Goal: Use online tool/utility: Use online tool/utility

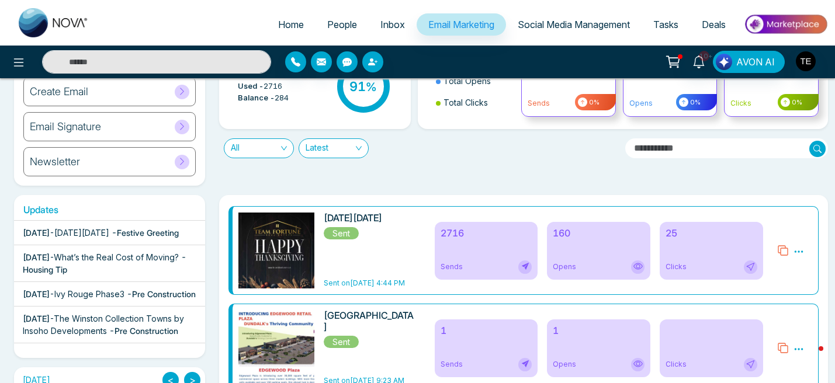
scroll to position [87, 0]
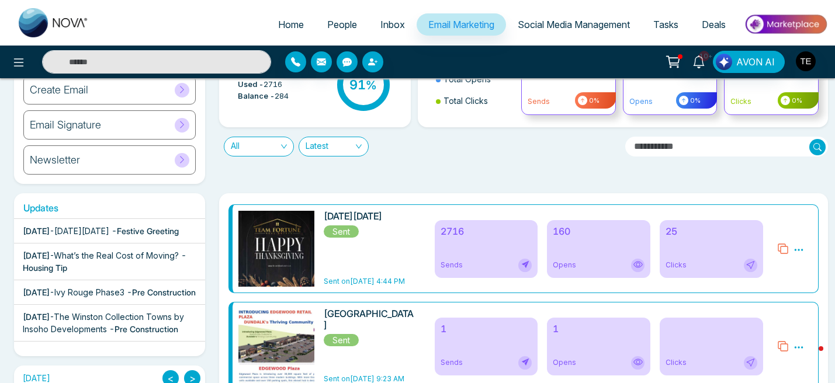
click at [583, 247] on div "160 Opens" at bounding box center [598, 249] width 103 height 58
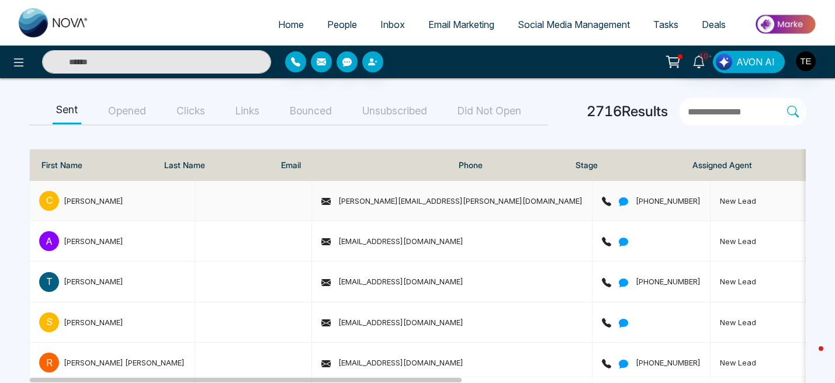
scroll to position [152, 0]
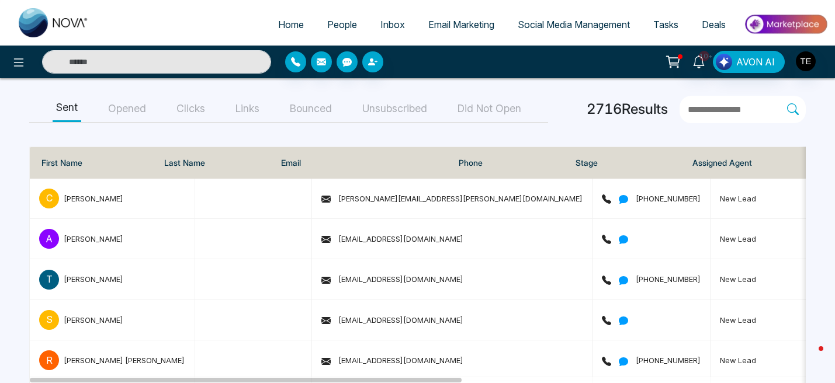
click at [143, 109] on button "Opened" at bounding box center [127, 109] width 45 height 26
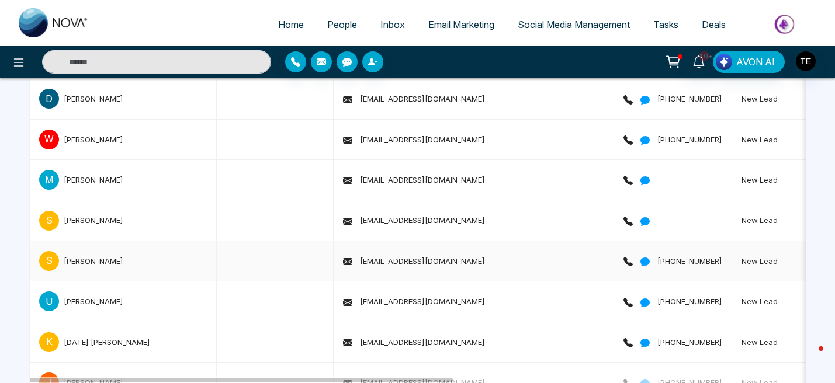
scroll to position [0, 0]
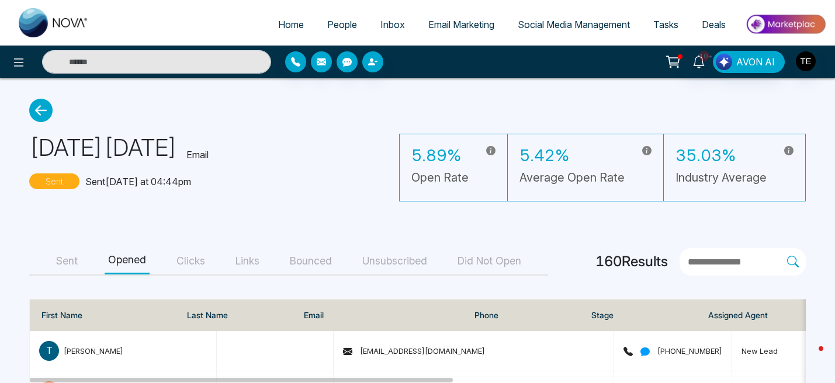
click at [284, 26] on span "Home" at bounding box center [291, 25] width 26 height 12
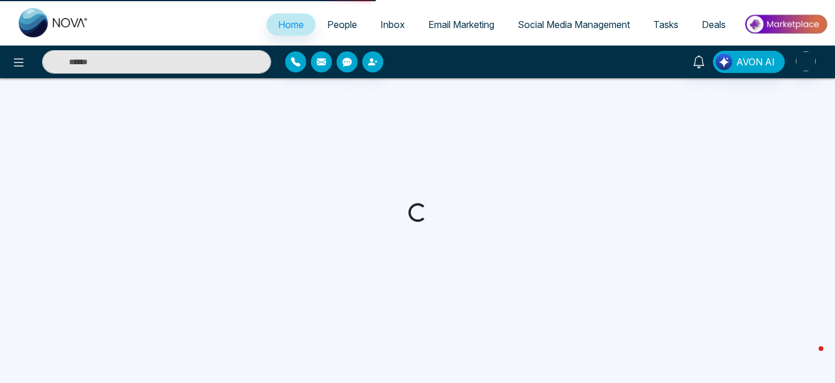
select select "*"
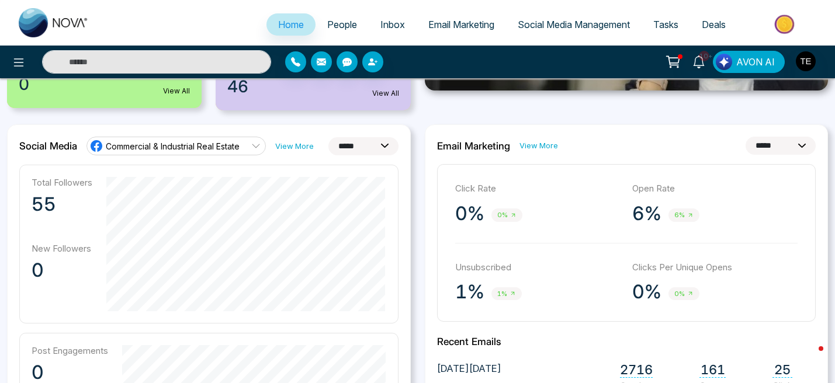
scroll to position [270, 0]
click at [256, 148] on icon at bounding box center [256, 146] width 8 height 4
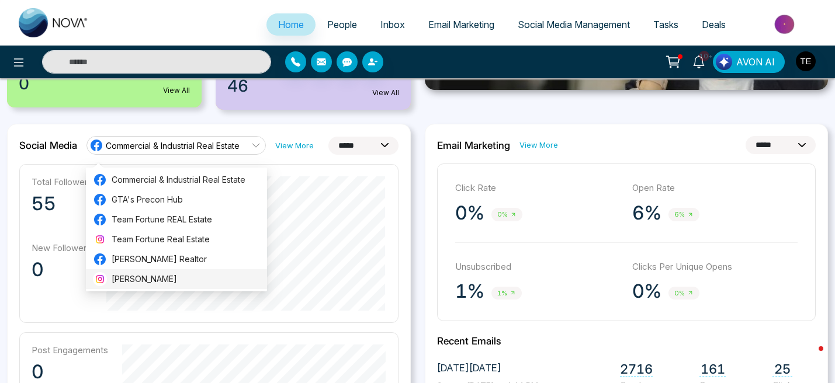
click at [192, 278] on span "[PERSON_NAME]" at bounding box center [186, 279] width 148 height 13
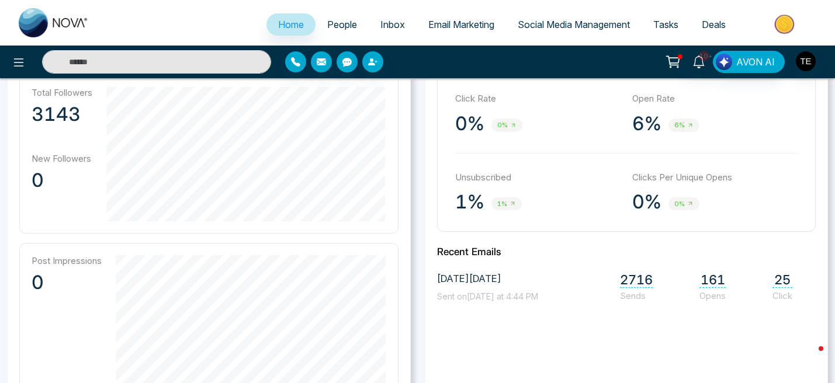
scroll to position [0, 0]
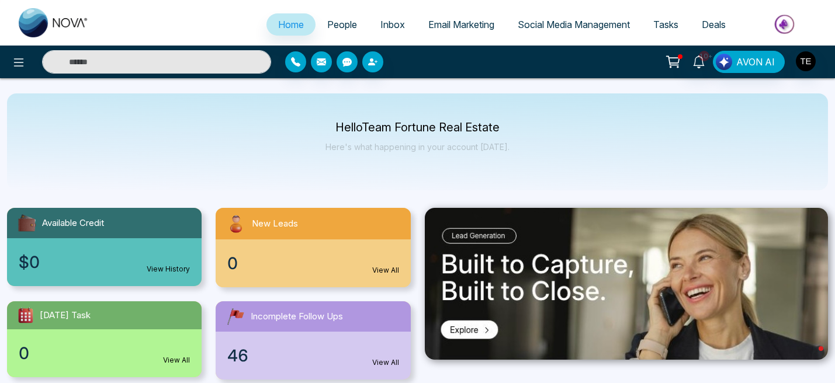
click at [447, 29] on span "Email Marketing" at bounding box center [461, 25] width 66 height 12
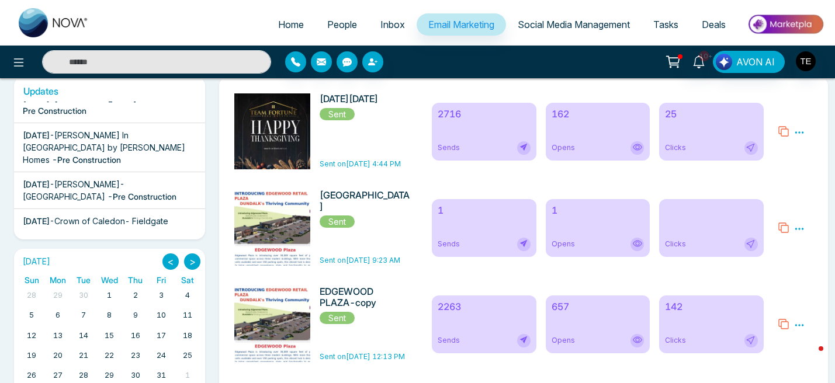
scroll to position [422, 0]
click at [150, 164] on div "[DATE] - [PERSON_NAME] In [GEOGRAPHIC_DATA] by Mattamy Homes - Pre Construction" at bounding box center [110, 145] width 174 height 37
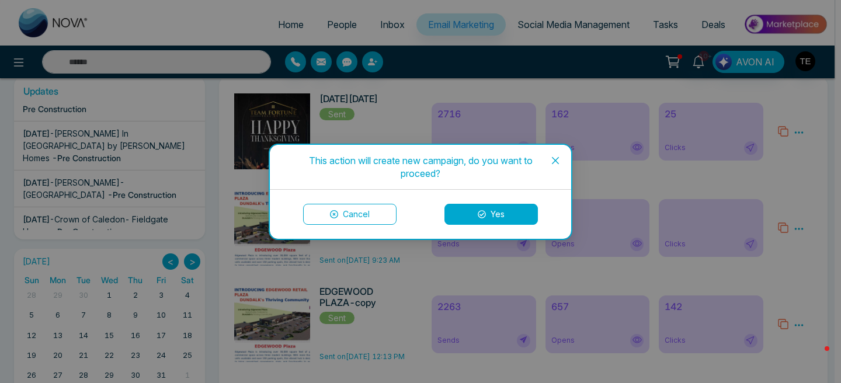
click at [487, 213] on button "Yes" at bounding box center [491, 214] width 93 height 21
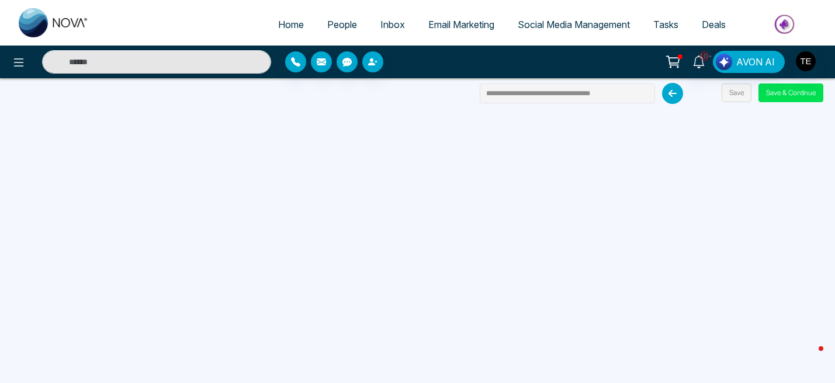
click at [283, 25] on span "Home" at bounding box center [291, 25] width 26 height 12
select select "*"
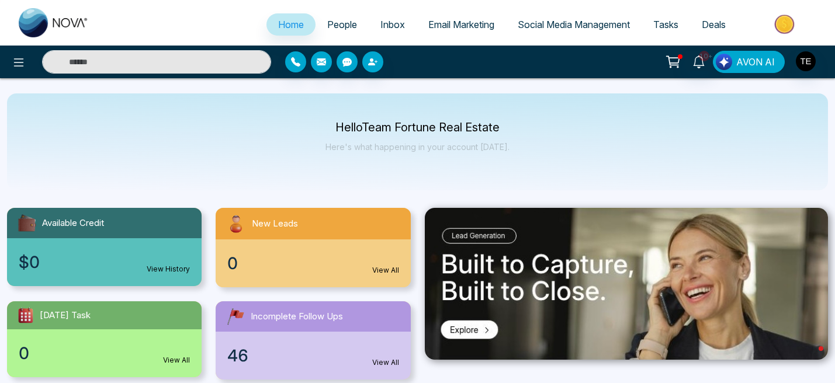
click at [736, 68] on button "AVON AI" at bounding box center [749, 62] width 72 height 22
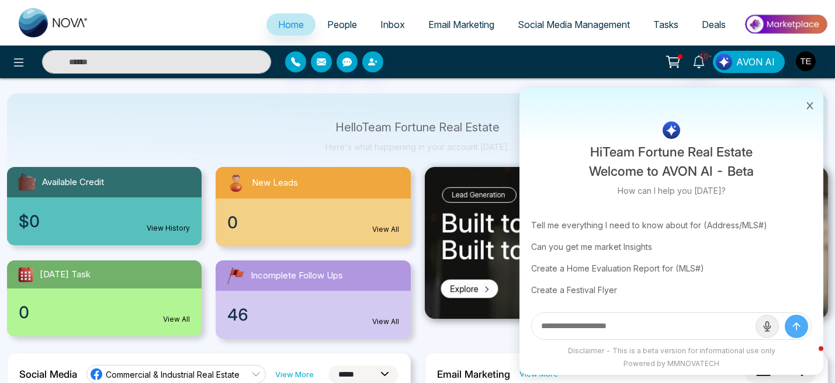
scroll to position [53, 0]
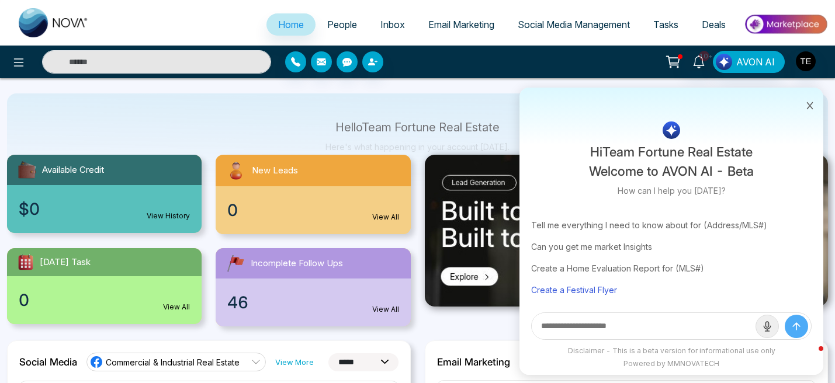
click at [601, 294] on div "Create a Festival Flyer" at bounding box center [671, 290] width 280 height 22
type input "**********"
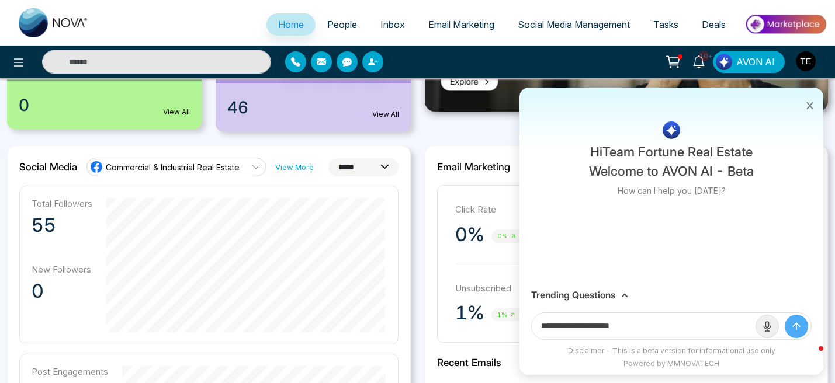
scroll to position [269, 0]
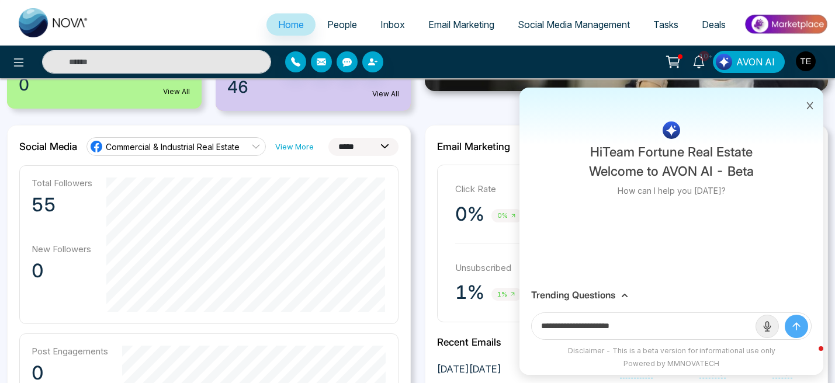
click at [796, 330] on icon "submit" at bounding box center [796, 326] width 7 height 7
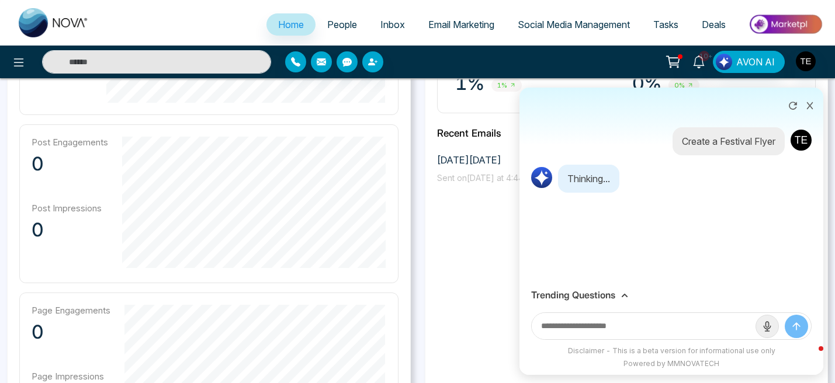
scroll to position [478, 0]
click at [811, 105] on icon at bounding box center [810, 106] width 8 height 8
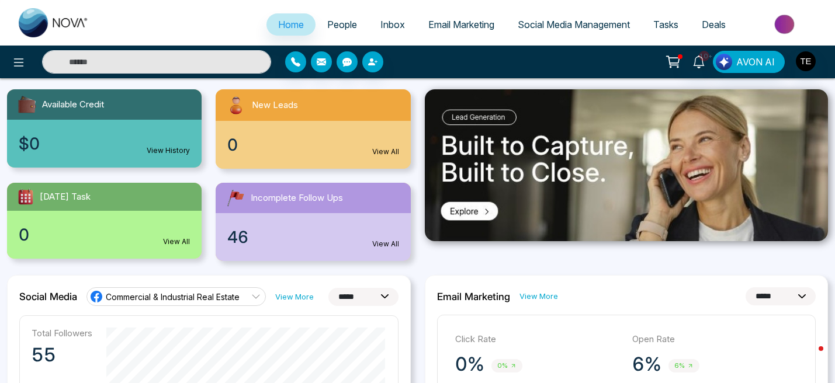
scroll to position [0, 0]
